Goal: Task Accomplishment & Management: Use online tool/utility

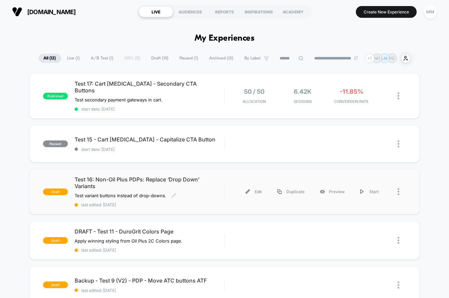
click at [222, 187] on div "Test 16: Non-Oil Plus PDPs: Replace ‘Drop Down’ Variants Test variant buttons i…" at bounding box center [150, 191] width 150 height 31
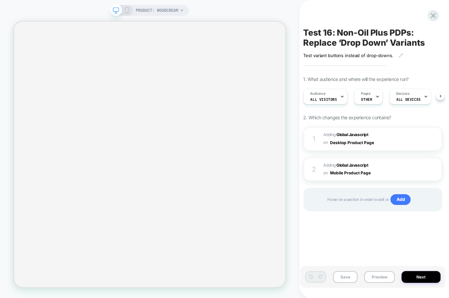
scroll to position [0, 0]
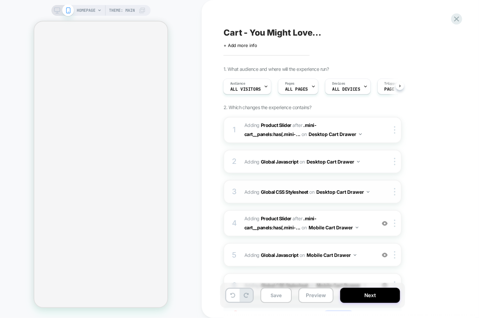
scroll to position [59, 0]
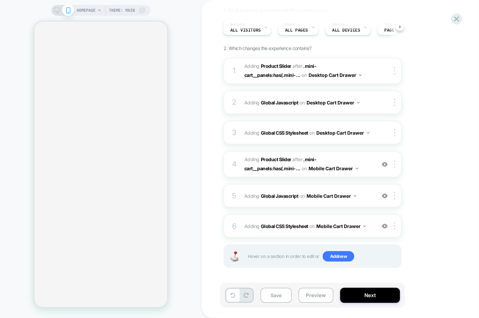
click at [385, 228] on div at bounding box center [384, 225] width 11 height 7
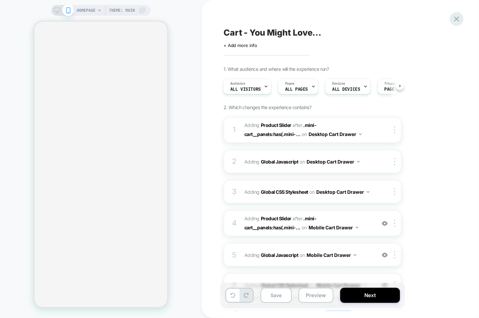
click at [461, 20] on div at bounding box center [457, 19] width 14 height 14
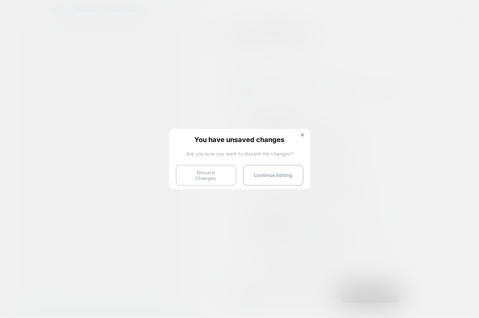
click at [204, 169] on button "Discard Changes" at bounding box center [206, 175] width 60 height 21
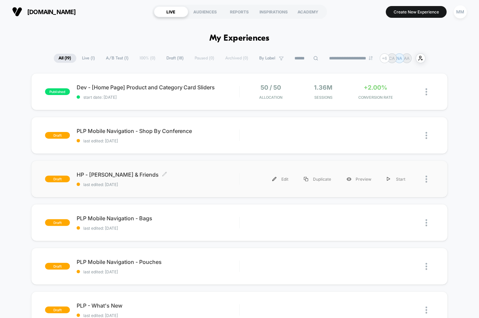
click at [197, 179] on div "HP - Disney Mickey & Friends Click to edit experience details Click to edit exp…" at bounding box center [158, 179] width 163 height 16
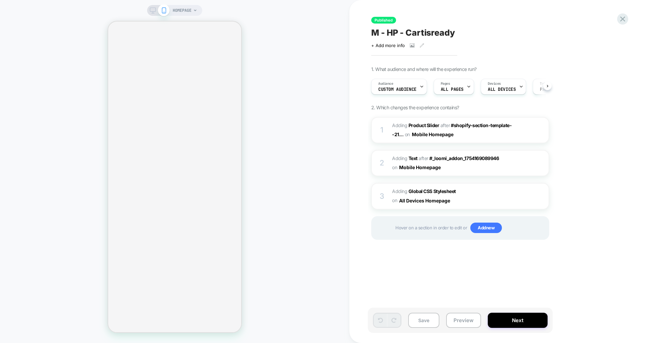
scroll to position [0, 0]
click at [533, 131] on img at bounding box center [533, 130] width 6 height 6
click at [535, 161] on img at bounding box center [533, 163] width 6 height 6
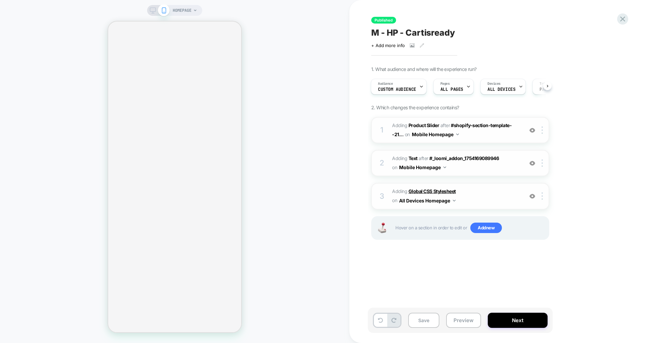
click at [435, 191] on b "Global CSS Stylesheet" at bounding box center [432, 191] width 47 height 6
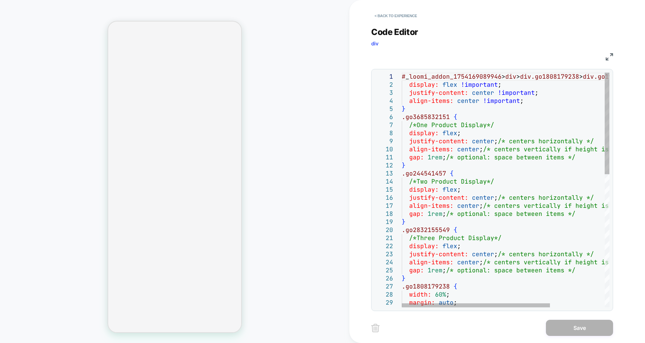
scroll to position [0, 0]
click at [509, 120] on div "# _ loomi_addon_1754169089946 > div > div.go1808179238 > div.go1978478947 { dis…" at bounding box center [544, 343] width 284 height 541
click at [410, 15] on button "< Back to experience" at bounding box center [395, 15] width 49 height 11
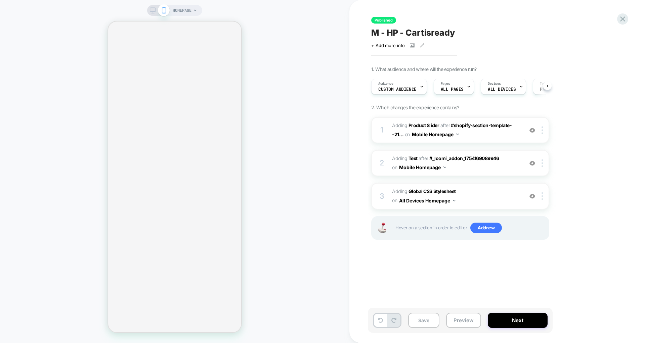
scroll to position [0, 0]
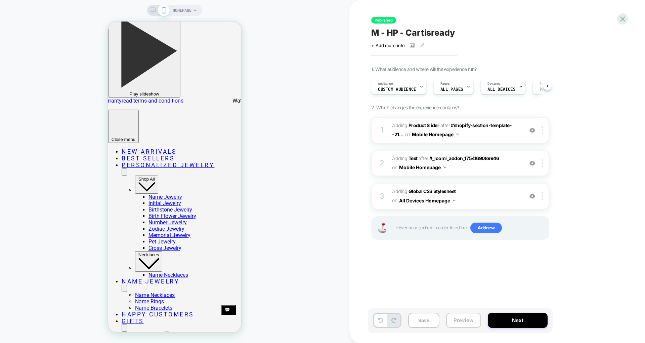
click at [463, 322] on button "Preview" at bounding box center [463, 319] width 35 height 15
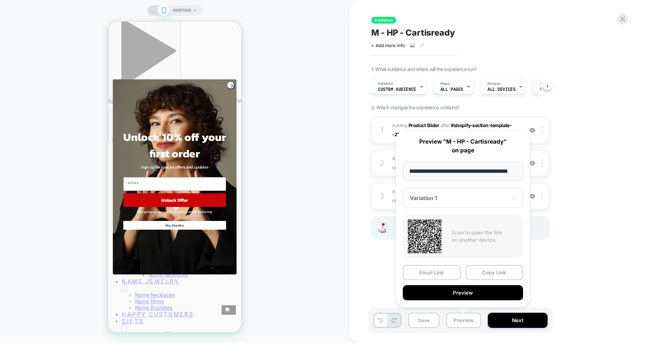
scroll to position [0, 0]
click at [590, 228] on div "1. What audience and where will the experience run? Audience Custom Audience Pa…" at bounding box center [493, 161] width 245 height 190
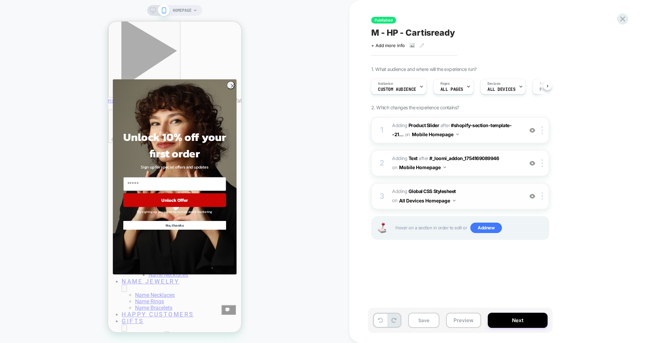
click at [534, 196] on img at bounding box center [533, 196] width 6 height 6
click at [463, 322] on button "Preview" at bounding box center [463, 319] width 35 height 15
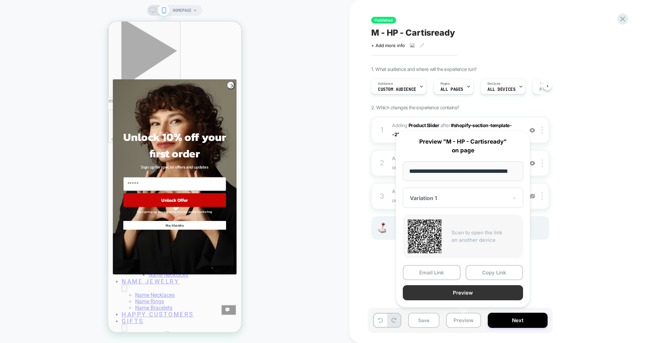
click at [464, 294] on button "Preview" at bounding box center [463, 292] width 120 height 15
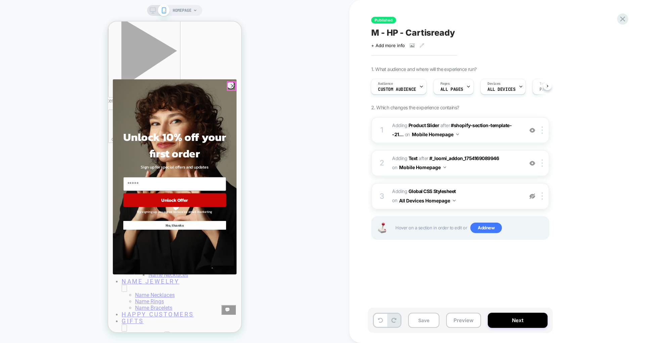
click at [232, 85] on circle "Close dialog" at bounding box center [233, 86] width 8 height 8
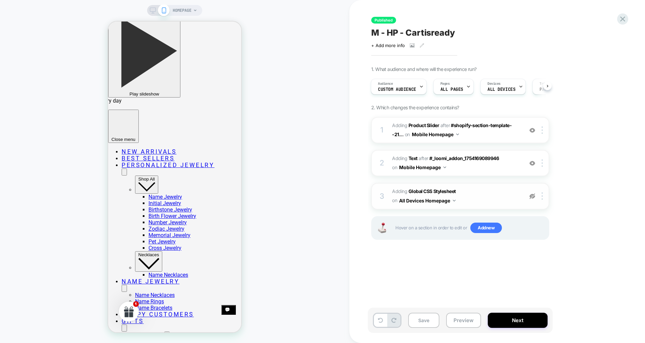
click at [533, 196] on img at bounding box center [533, 196] width 6 height 6
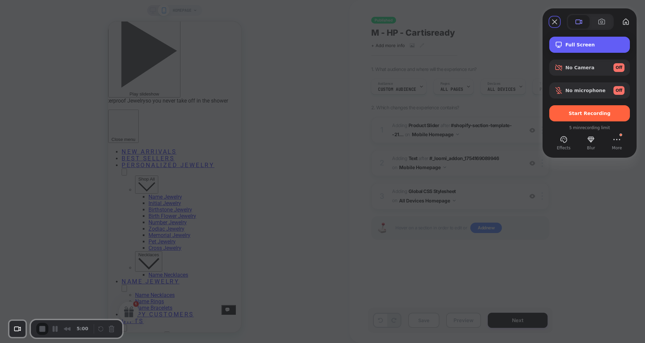
click at [594, 39] on div "Full Screen" at bounding box center [589, 45] width 81 height 16
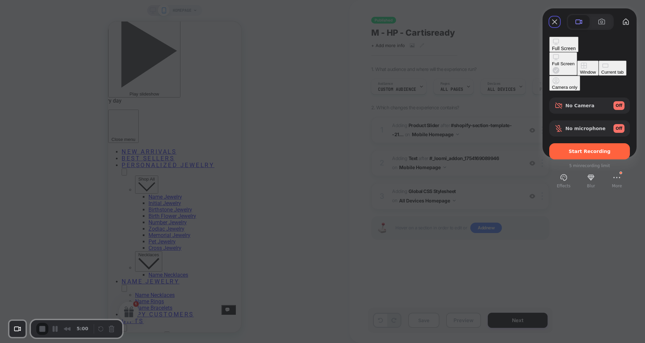
click at [580, 70] on div "Window" at bounding box center [588, 72] width 16 height 5
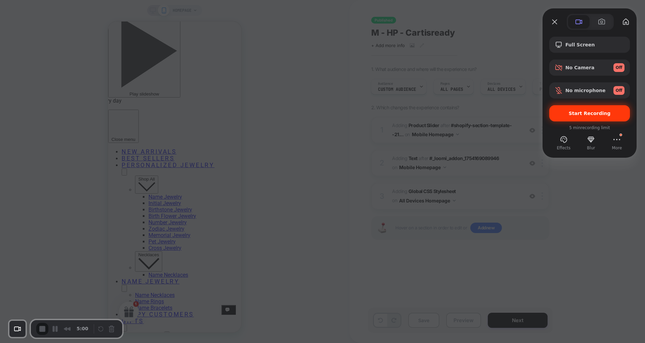
click at [580, 115] on span "Start Recording" at bounding box center [590, 113] width 42 height 5
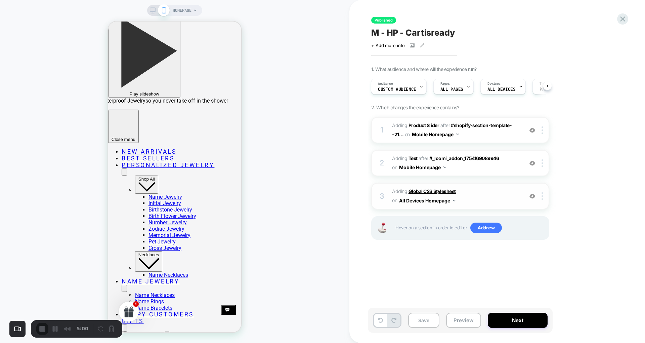
click at [435, 189] on b "Global CSS Stylesheet" at bounding box center [432, 191] width 47 height 6
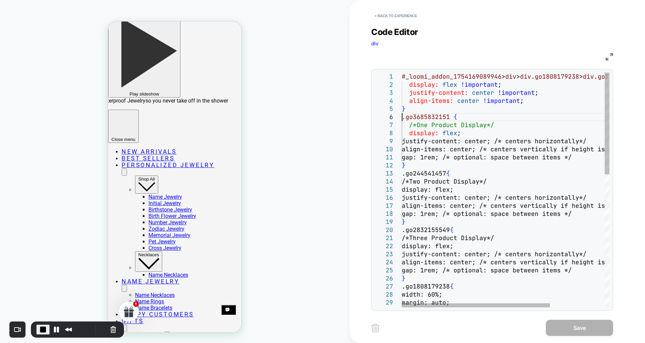
scroll to position [0, 0]
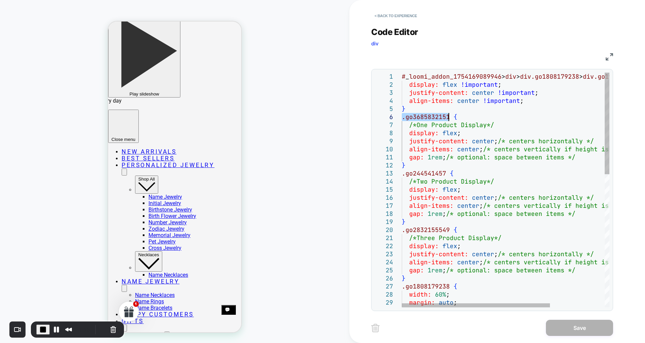
drag, startPoint x: 403, startPoint y: 118, endPoint x: 449, endPoint y: 120, distance: 45.8
click at [449, 120] on div "# _ loomi_addon_1754169089946 > div > div.go1808179238 > div.go1978478947 { dis…" at bounding box center [544, 343] width 284 height 541
click at [374, 108] on div "1 2 3 4 5 6 7 8 9 10 11 12 13 14 15 16 17 18 19 20 21 22 23 24 25 26 27 28 29 3…" at bounding box center [492, 190] width 242 height 242
click at [458, 116] on div "# _ loomi_addon_1754169089946 > div > div.go1808179238 > div.go1978478947 { dis…" at bounding box center [544, 343] width 284 height 541
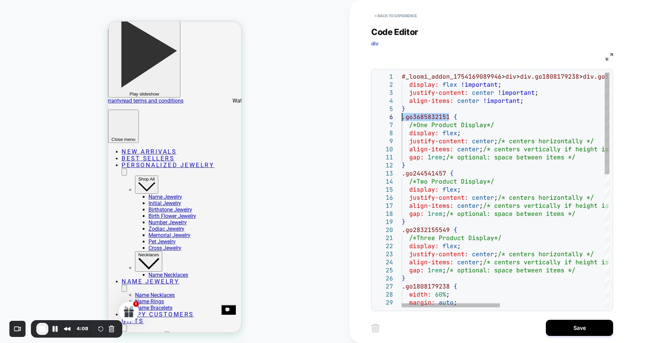
scroll to position [0, 4]
click at [462, 119] on div "# _ loomi_addon_1754169089946 > div > div.go1808179238 > div.go1978478947 { dis…" at bounding box center [616, 343] width 429 height 541
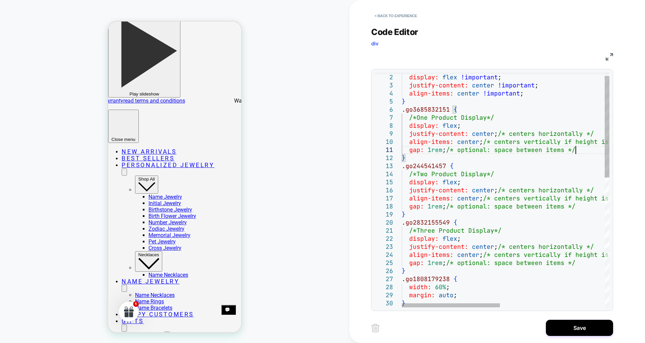
click at [580, 150] on div "/*Two Product Display*/ display: flex ; justify-content: center ; /* centers ho…" at bounding box center [616, 335] width 429 height 541
type textarea "**********"
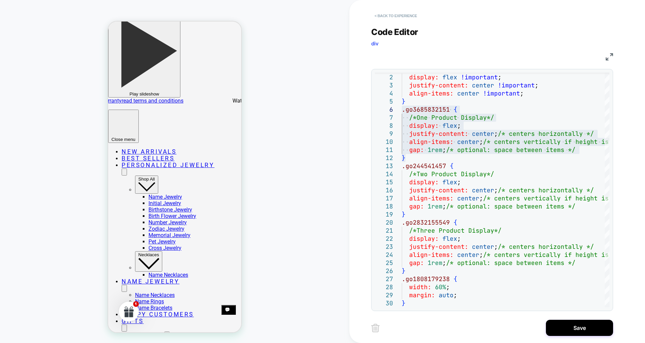
click at [391, 14] on button "< Back to experience" at bounding box center [395, 15] width 49 height 11
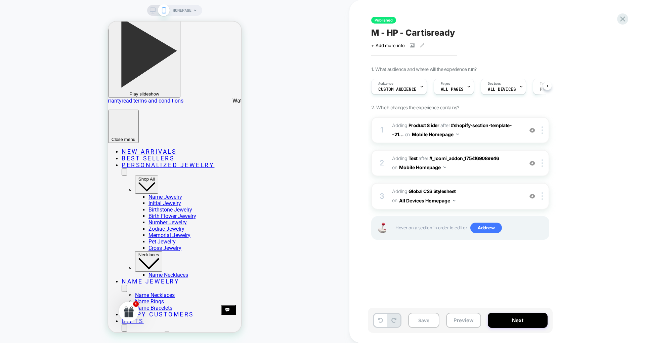
scroll to position [0, 0]
click at [414, 33] on span "M - HP - Cartisready" at bounding box center [413, 33] width 84 height 10
click at [414, 33] on textarea "**********" at bounding box center [432, 33] width 122 height 10
click at [81, 65] on div "HOMEPAGE" at bounding box center [174, 171] width 349 height 329
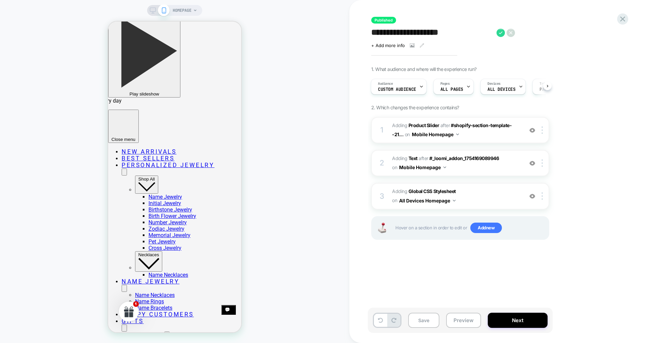
click at [23, 118] on div "HOMEPAGE" at bounding box center [174, 171] width 349 height 329
drag, startPoint x: 645, startPoint y: 137, endPoint x: 645, endPoint y: 126, distance: 10.8
click at [645, 126] on div "**********" at bounding box center [497, 171] width 296 height 343
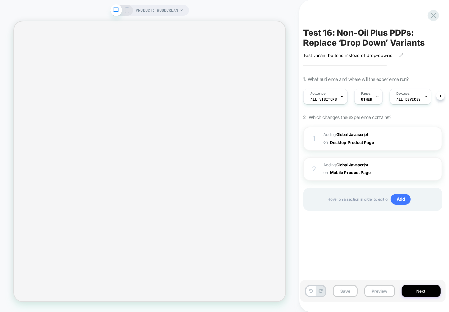
scroll to position [0, 0]
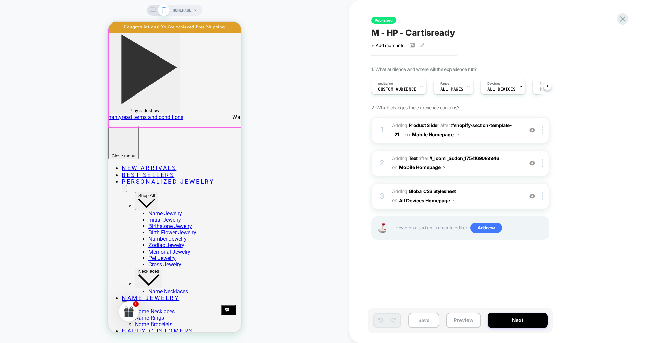
scroll to position [143, 0]
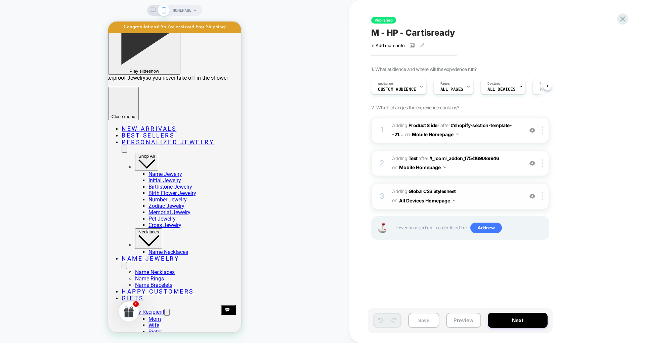
click at [533, 196] on img at bounding box center [533, 196] width 6 height 6
click at [438, 189] on b "Global CSS Stylesheet" at bounding box center [432, 191] width 47 height 6
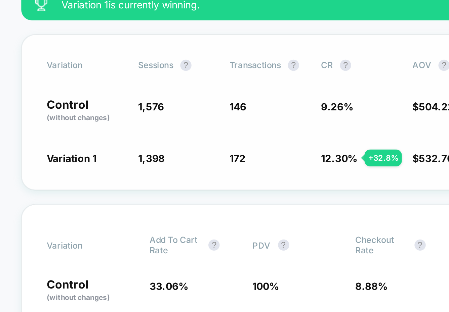
scroll to position [68, 0]
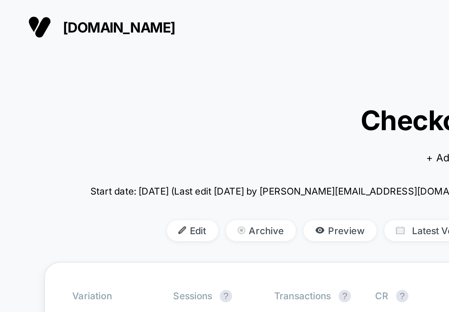
drag, startPoint x: 50, startPoint y: 12, endPoint x: 40, endPoint y: 20, distance: 13.6
click at [40, 20] on div "[DOMAIN_NAME] Create New Experience MM" at bounding box center [224, 12] width 449 height 24
drag, startPoint x: 104, startPoint y: 14, endPoint x: 27, endPoint y: 11, distance: 77.0
click at [27, 11] on section "[DOMAIN_NAME]" at bounding box center [79, 11] width 139 height 17
copy span "[DOMAIN_NAME]"
